Goal: Use online tool/utility: Utilize a website feature to perform a specific function

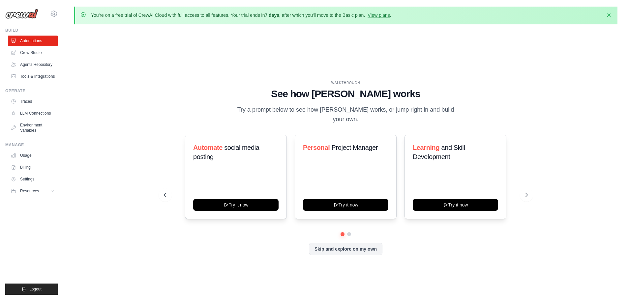
drag, startPoint x: 344, startPoint y: 241, endPoint x: 301, endPoint y: 238, distance: 42.6
click at [301, 243] on div "Skip and explore on my own" at bounding box center [346, 249] width 364 height 13
click at [349, 232] on button at bounding box center [349, 234] width 5 height 5
click at [345, 248] on button "Skip and explore on my own" at bounding box center [346, 248] width 74 height 13
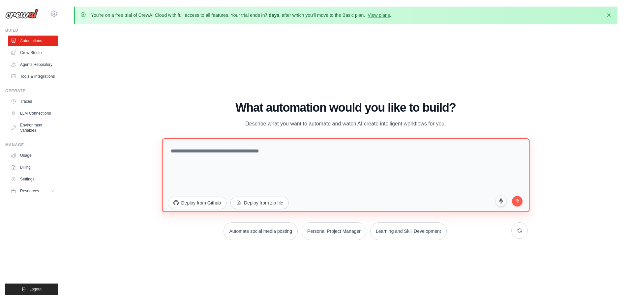
paste textarea "**********"
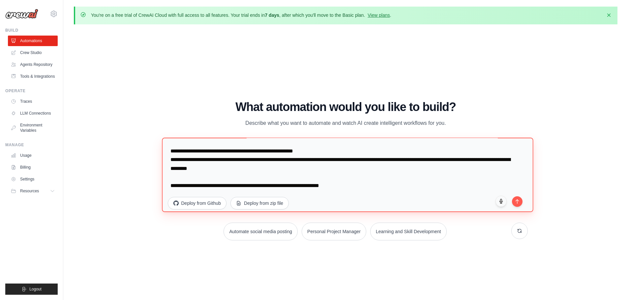
scroll to position [1398, 0]
type textarea "**********"
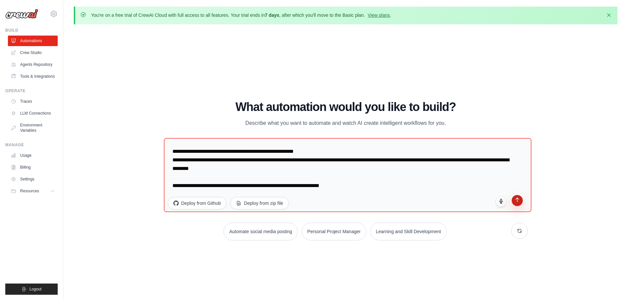
click at [515, 202] on icon "submit" at bounding box center [517, 200] width 6 height 6
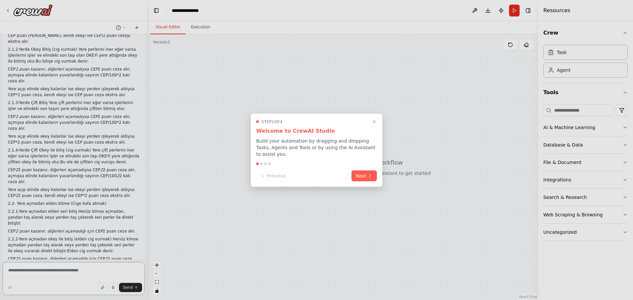
scroll to position [897, 0]
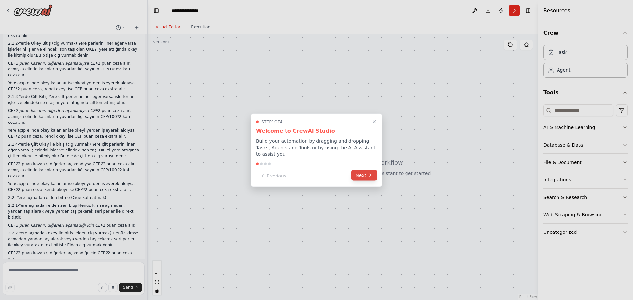
click at [362, 170] on button "Next" at bounding box center [364, 175] width 25 height 11
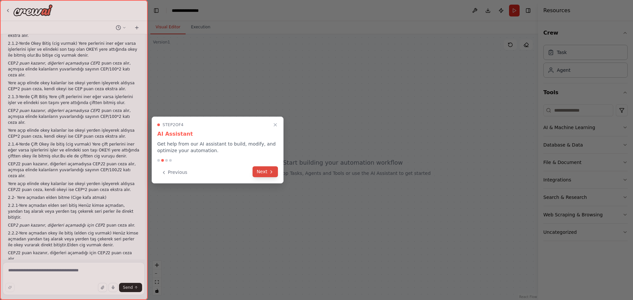
click at [263, 170] on button "Next" at bounding box center [265, 172] width 25 height 11
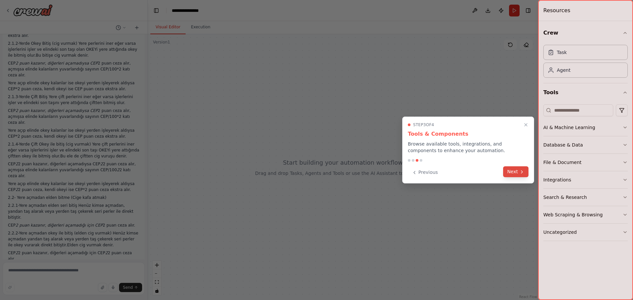
click at [508, 174] on button "Next" at bounding box center [515, 172] width 25 height 11
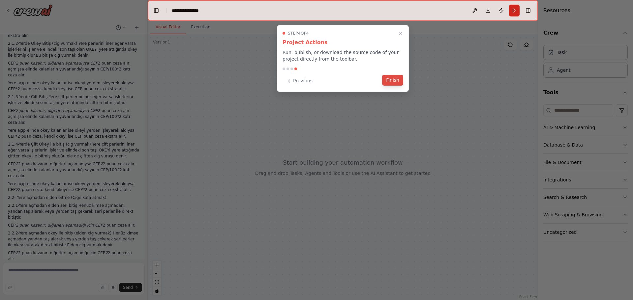
click at [393, 82] on button "Finish" at bounding box center [392, 80] width 21 height 11
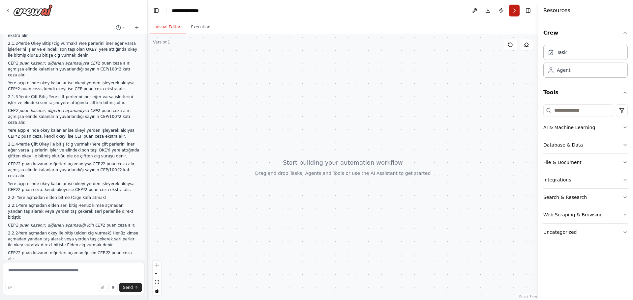
click at [515, 15] on button "Run" at bounding box center [514, 11] width 11 height 12
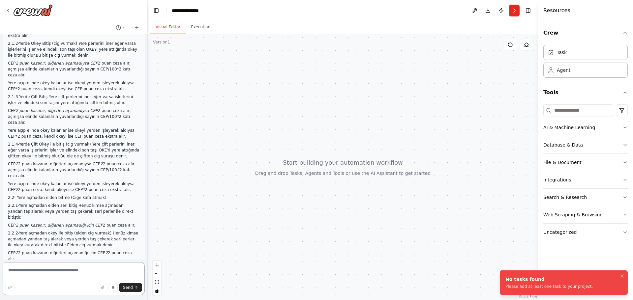
click at [72, 273] on textarea at bounding box center [74, 278] width 142 height 33
paste textarea "**********"
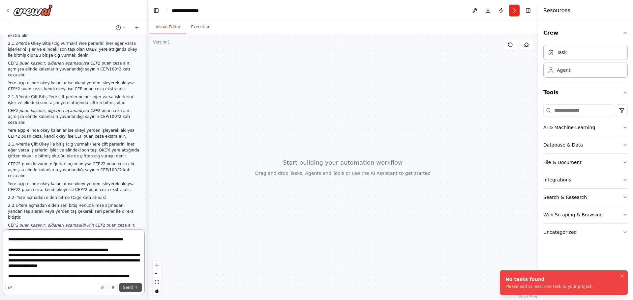
type textarea "**********"
click at [130, 289] on span "Send" at bounding box center [128, 287] width 10 height 5
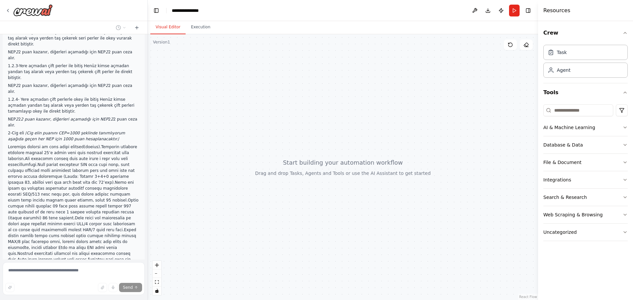
scroll to position [1910, 0]
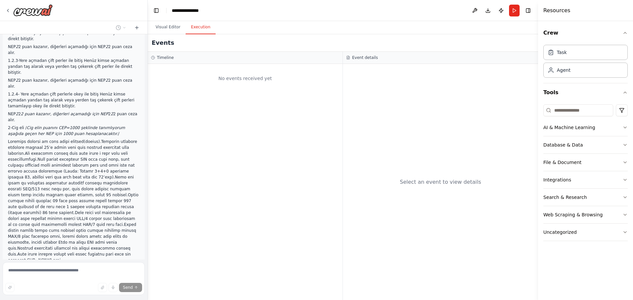
click at [196, 28] on button "Execution" at bounding box center [201, 27] width 30 height 14
click at [163, 28] on button "Visual Editor" at bounding box center [167, 27] width 35 height 14
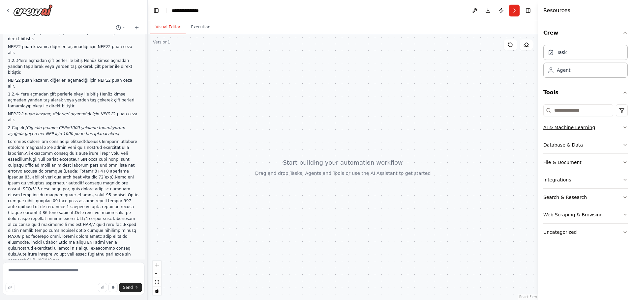
click at [581, 127] on div "AI & Machine Learning" at bounding box center [569, 127] width 52 height 7
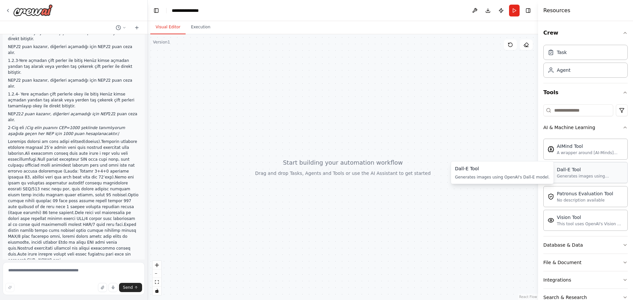
scroll to position [52, 0]
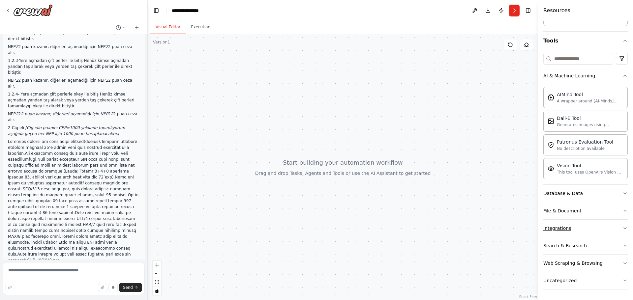
click at [574, 229] on button "Integrations" at bounding box center [585, 228] width 84 height 17
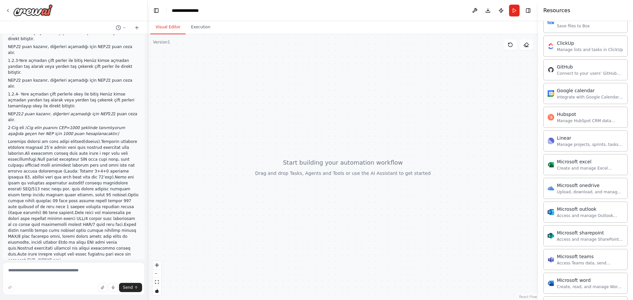
scroll to position [307, 0]
